Goal: Task Accomplishment & Management: Manage account settings

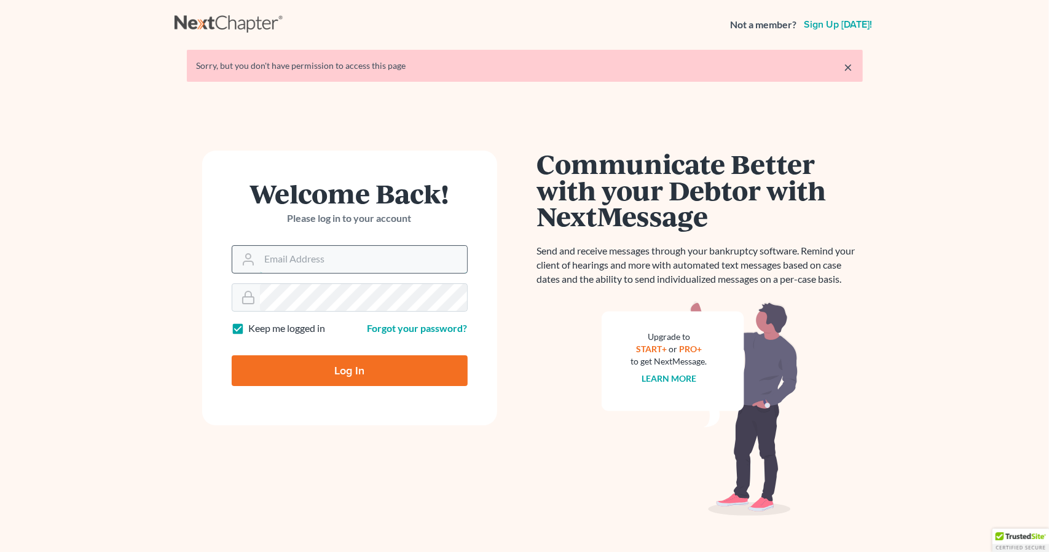
click at [341, 254] on input "Email Address" at bounding box center [363, 259] width 207 height 27
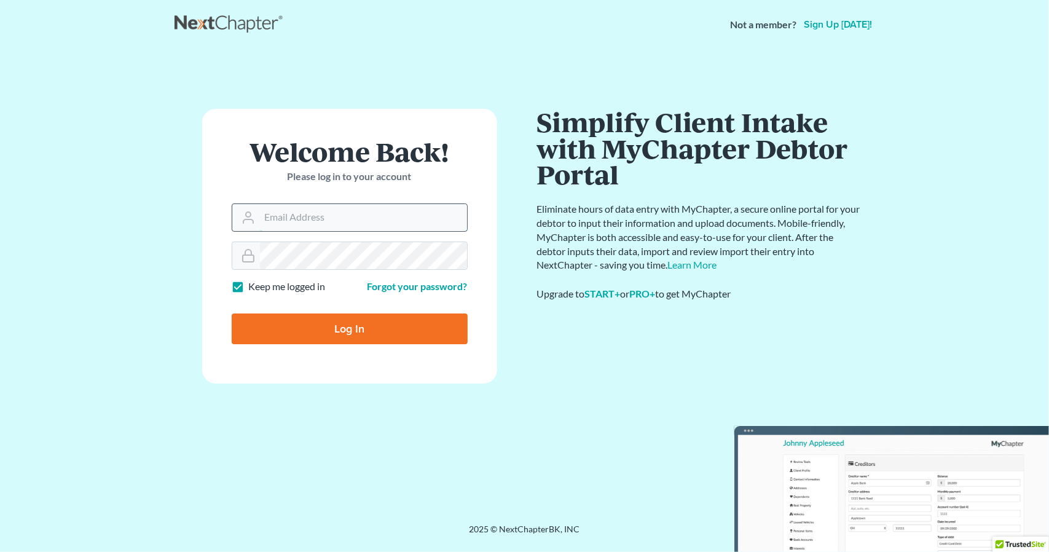
type input "[PERSON_NAME][EMAIL_ADDRESS][DOMAIN_NAME]"
click at [338, 326] on input "Log In" at bounding box center [350, 329] width 236 height 31
type input "Thinking..."
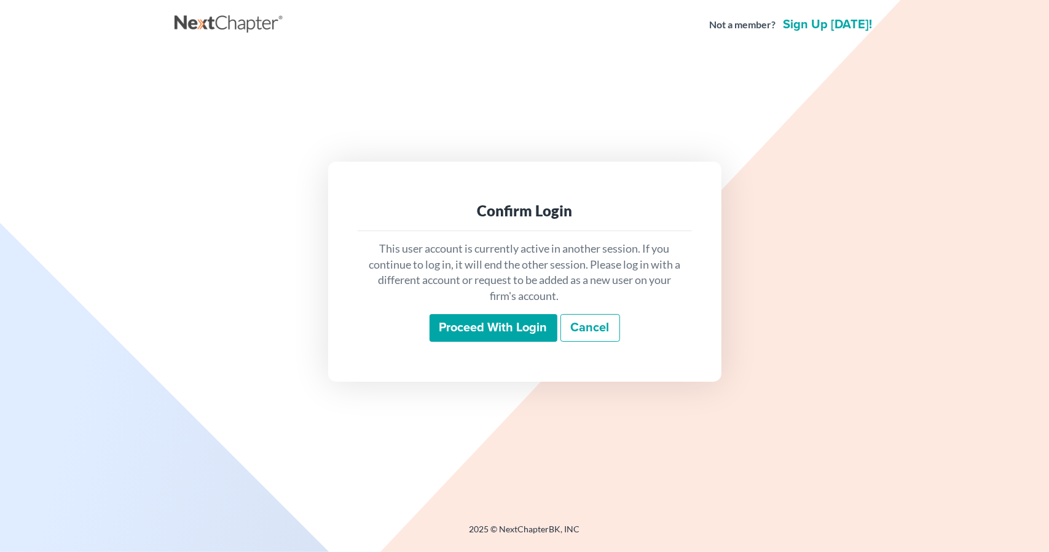
click at [492, 326] on input "Proceed with login" at bounding box center [494, 328] width 128 height 28
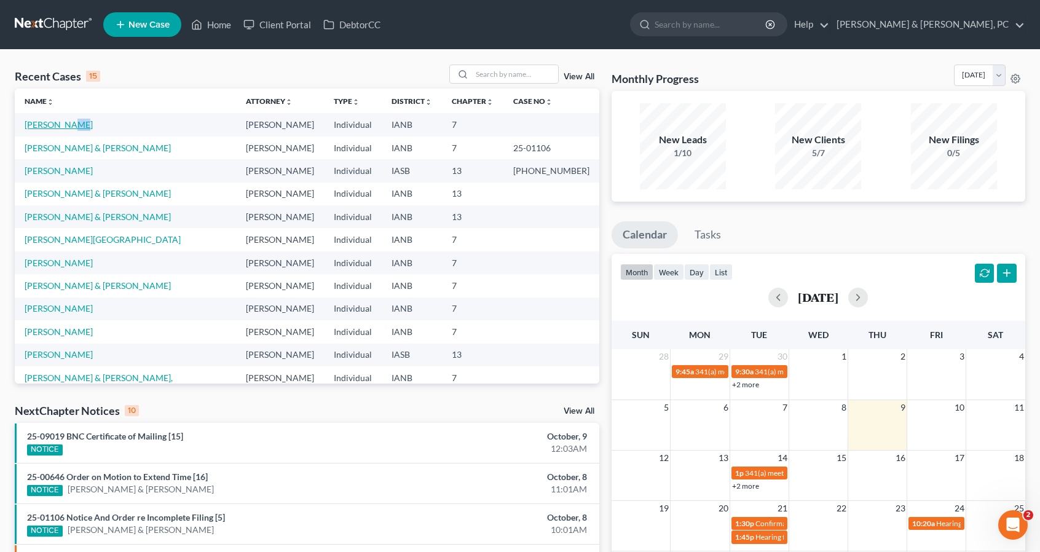
drag, startPoint x: 68, startPoint y: 118, endPoint x: 65, endPoint y: 126, distance: 8.4
click at [65, 126] on td "Hartwig, Allison" at bounding box center [125, 124] width 221 height 23
click at [65, 126] on link "Hartwig, Allison" at bounding box center [59, 124] width 68 height 10
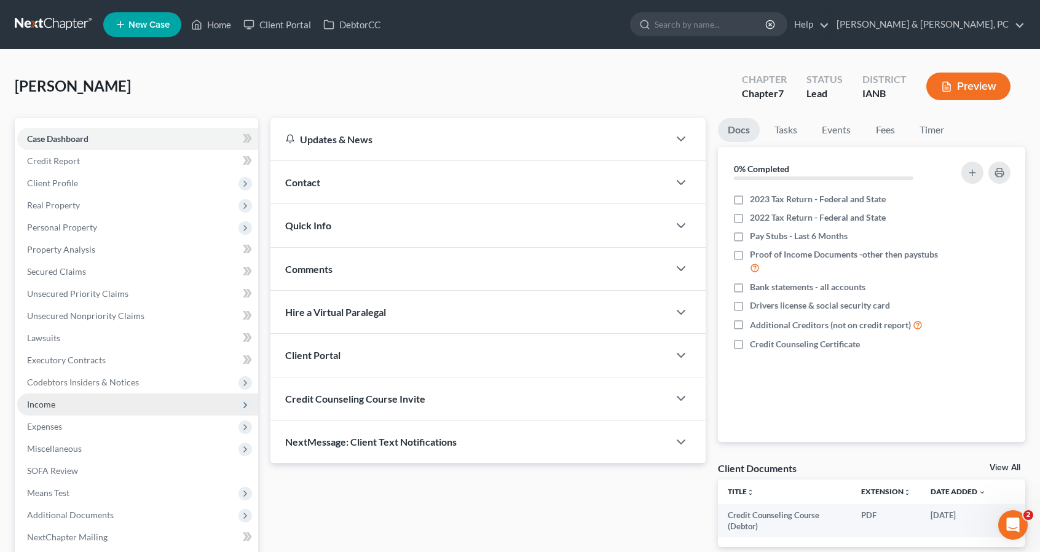
click at [52, 409] on span "Income" at bounding box center [137, 404] width 241 height 22
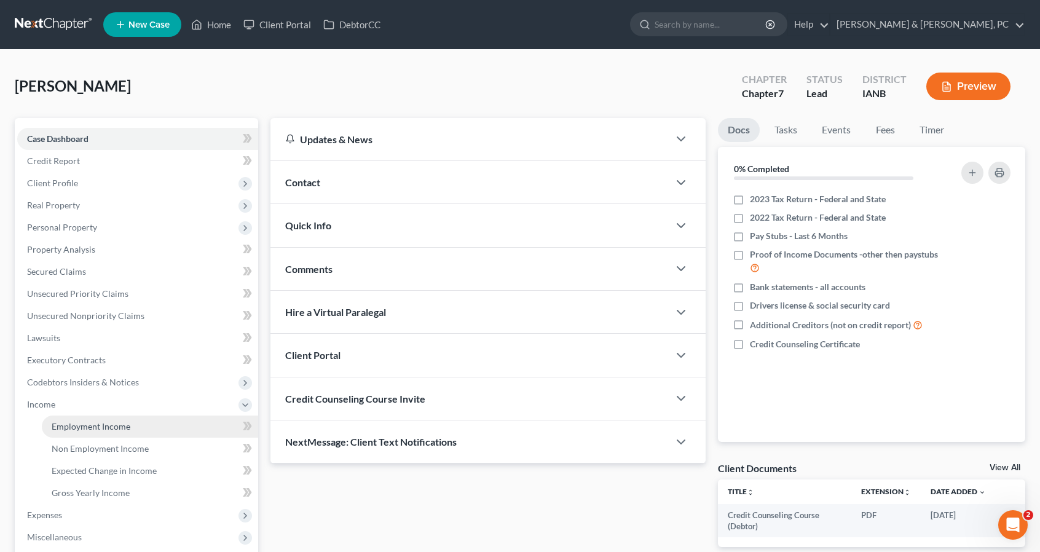
click at [67, 431] on span "Employment Income" at bounding box center [91, 426] width 79 height 10
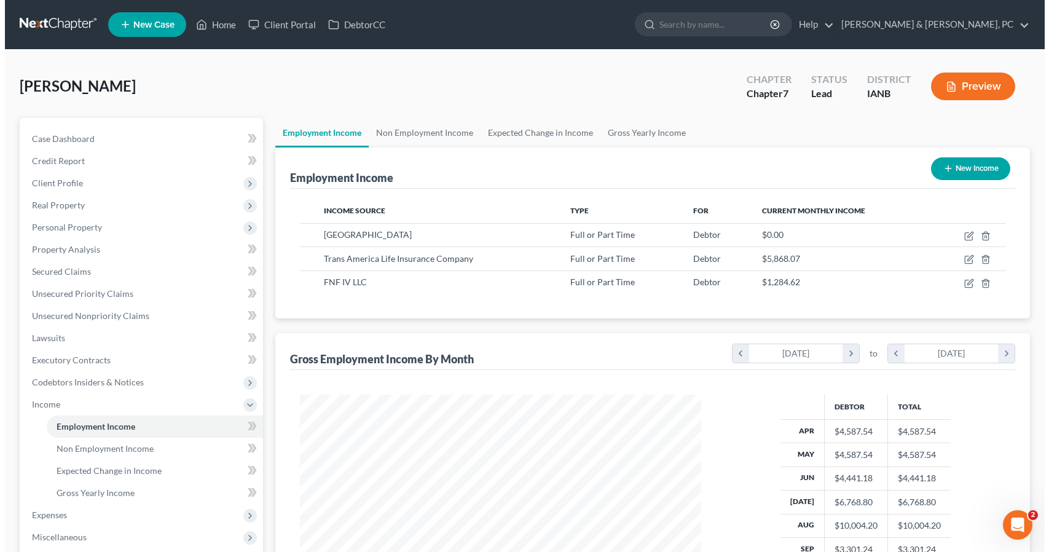
scroll to position [219, 425]
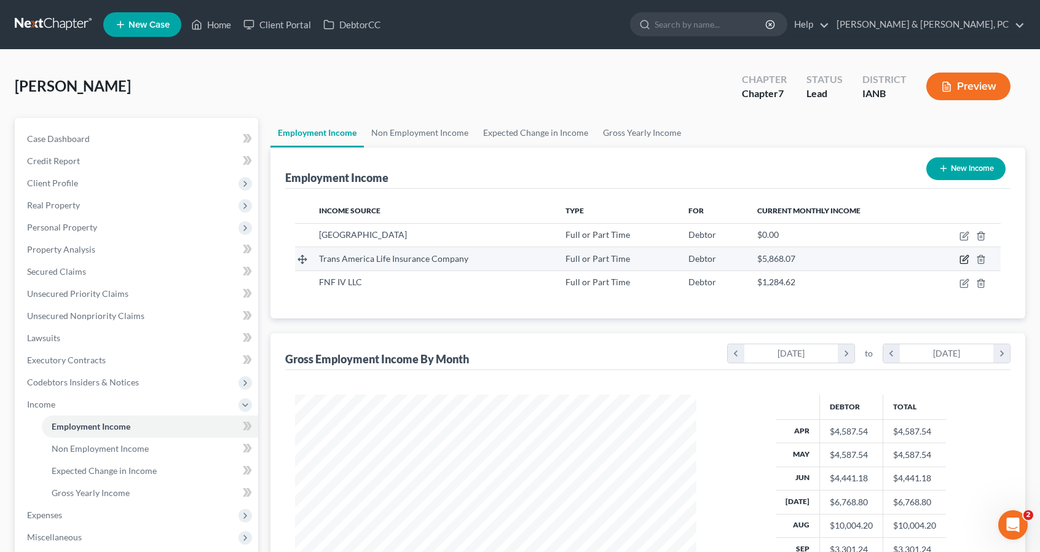
click at [964, 261] on icon "button" at bounding box center [965, 259] width 10 height 10
select select "0"
select select "16"
select select "2"
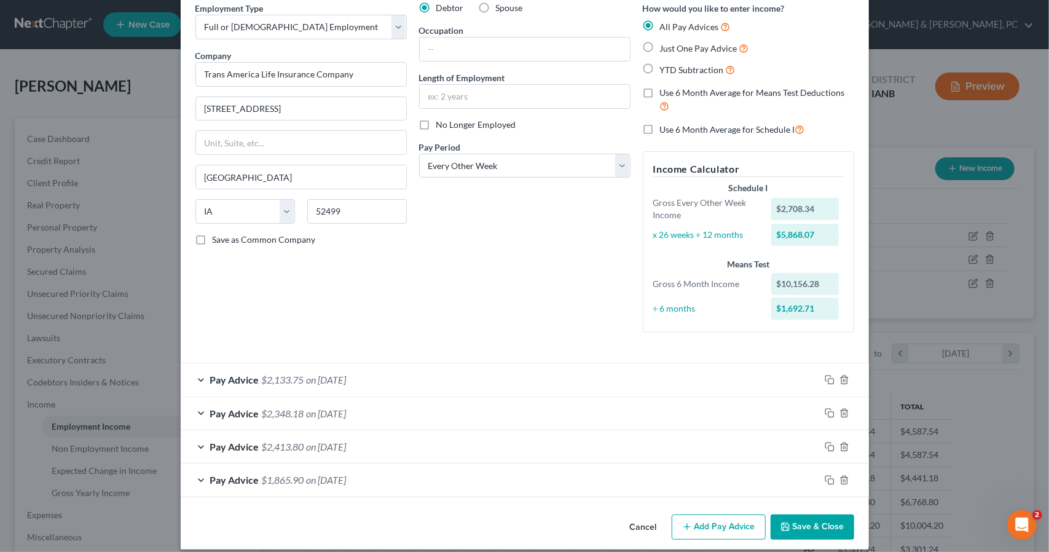
scroll to position [53, 0]
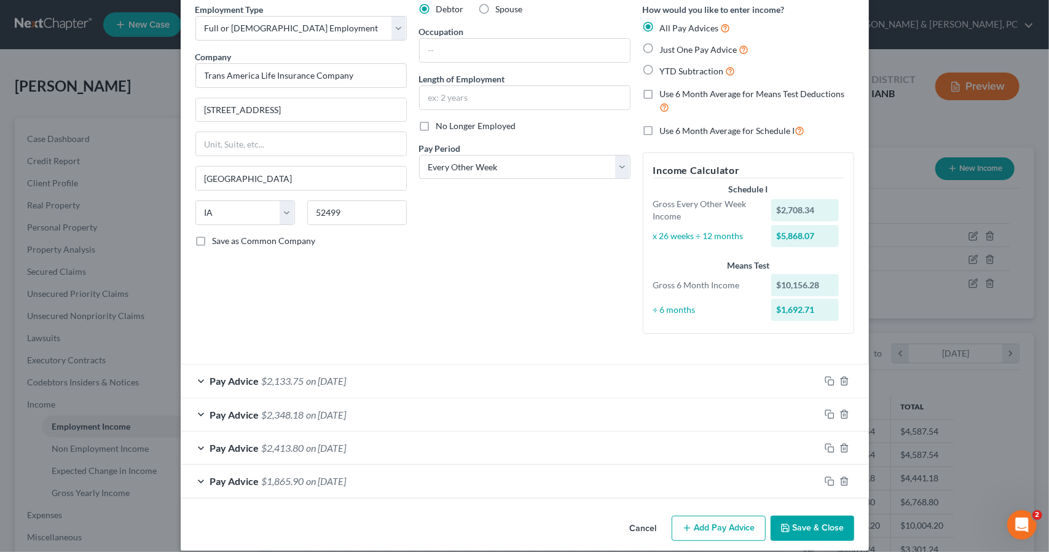
click at [210, 412] on span "Pay Advice" at bounding box center [234, 415] width 49 height 12
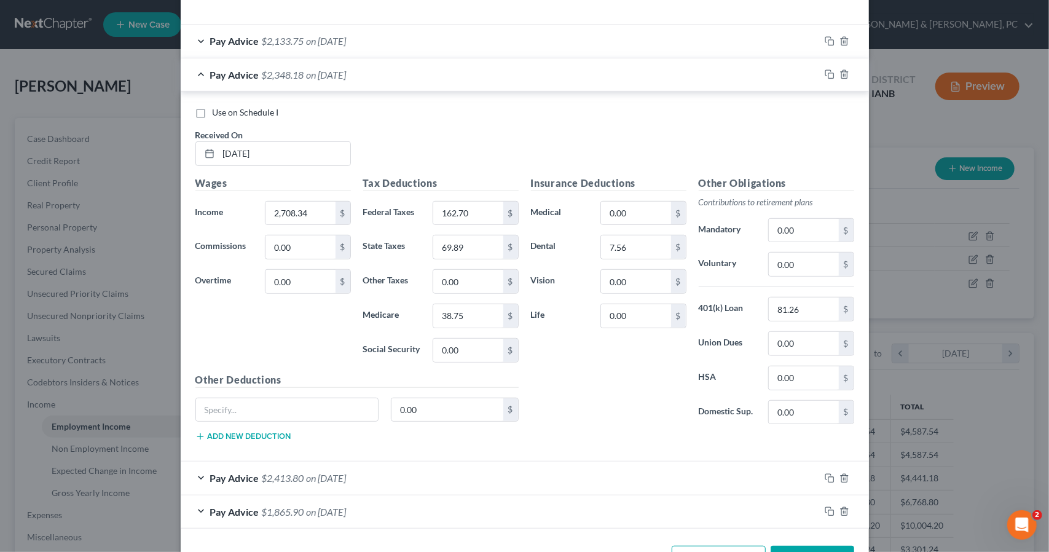
scroll to position [392, 0]
click at [205, 41] on div "Pay Advice $2,133.75 on 09/15/2025" at bounding box center [500, 42] width 639 height 33
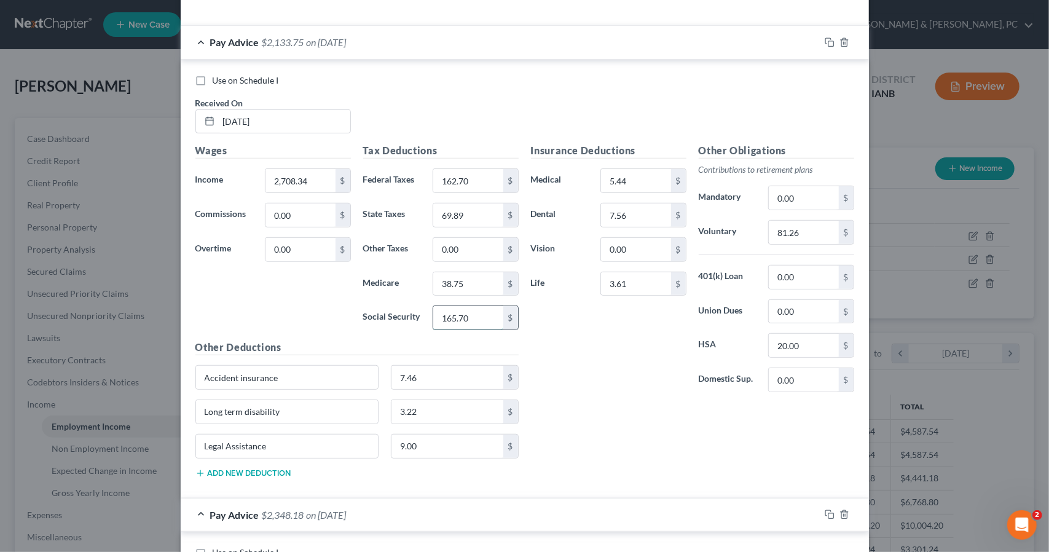
click at [476, 313] on input "165.70" at bounding box center [467, 317] width 69 height 23
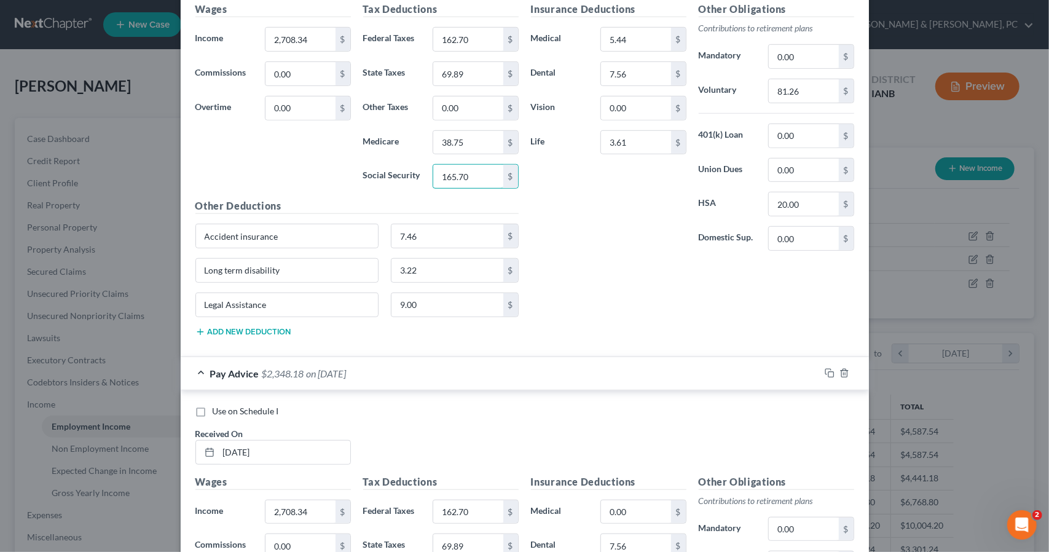
scroll to position [534, 0]
click at [229, 329] on button "Add new deduction" at bounding box center [243, 331] width 96 height 10
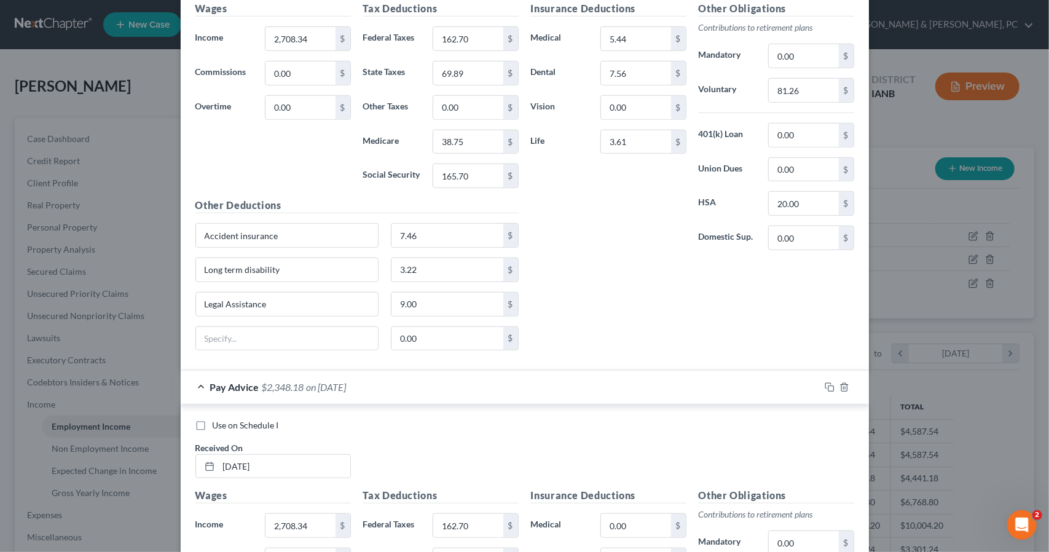
click at [556, 332] on div "Insurance Deductions Medical 5.44 $ Dental 7.56 $ Vision 0.00 $ Life 3.61 $ Oth…" at bounding box center [693, 180] width 336 height 359
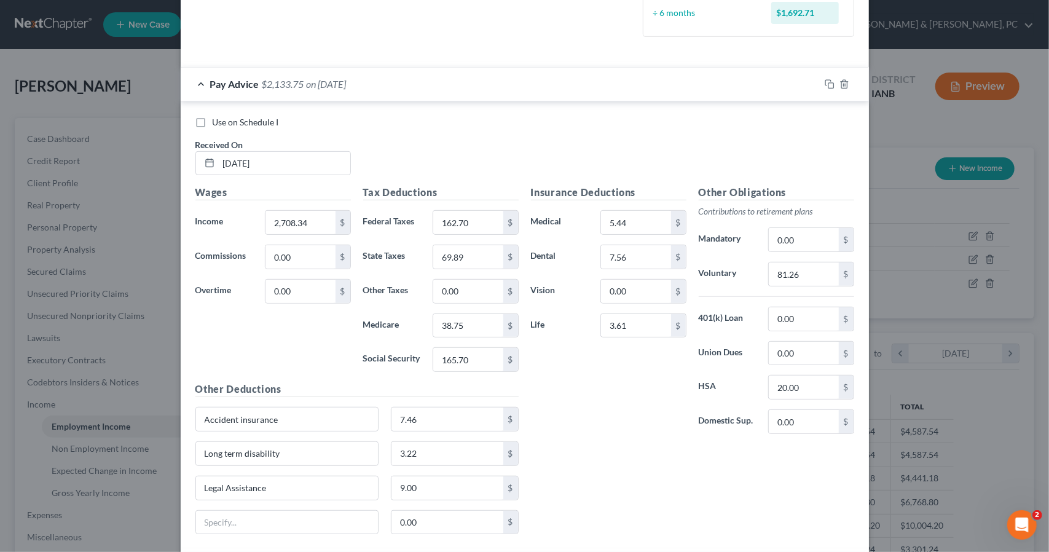
scroll to position [349, 0]
